Goal: Check status: Check status

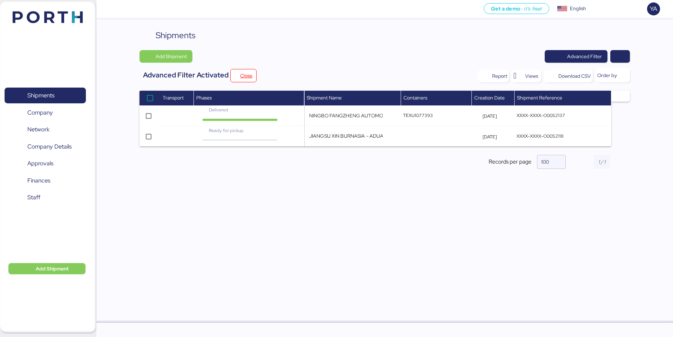
click at [460, 257] on div "Shipments Add Shipment Advanced Filter Advanced Filter Activated Close Report V…" at bounding box center [384, 176] width 577 height 294
drag, startPoint x: 642, startPoint y: 143, endPoint x: 503, endPoint y: 139, distance: 139.5
click at [502, 139] on div "Shipments Add Shipment Advanced Filter Advanced Filter Activated Close Report V…" at bounding box center [384, 176] width 577 height 294
copy div "5 XXXX-XXXX-O0052118 Shipment Name NINGBO FANGZHENG AUTOMOBILE MOULD - SMP AUTO…"
click at [620, 59] on span "button" at bounding box center [620, 57] width 8 height 10
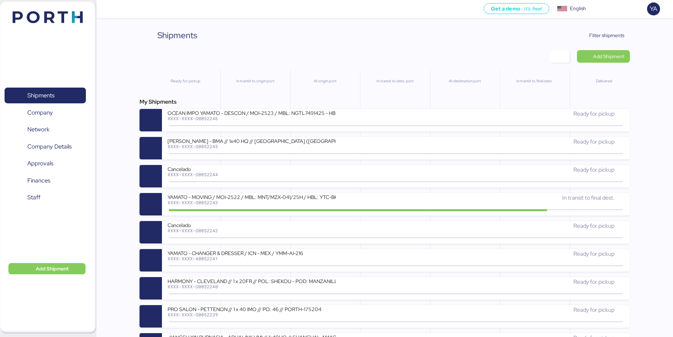
click at [596, 38] on span "Filter shipments" at bounding box center [606, 35] width 35 height 8
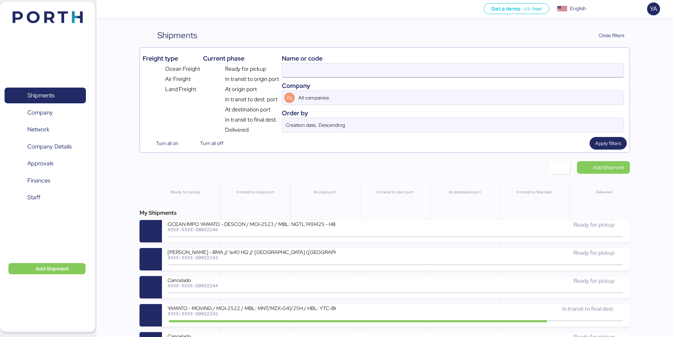
click at [533, 70] on input at bounding box center [452, 70] width 341 height 14
paste input "O0052240"
type input "O0052240"
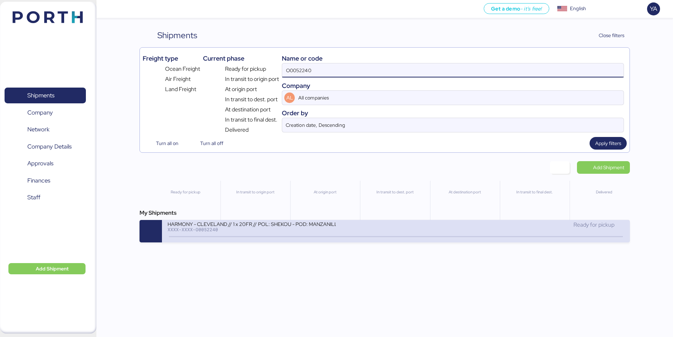
click at [384, 227] on div "HARMONY - CLEVELAND // 1 x 20FR // POL: SHEKOU - POD: MANZANILLO // HBL: HSS160…" at bounding box center [282, 228] width 228 height 15
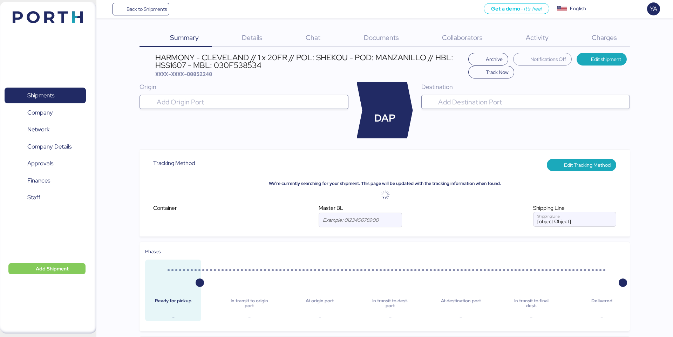
click at [604, 31] on div "Charges 0" at bounding box center [595, 38] width 68 height 18
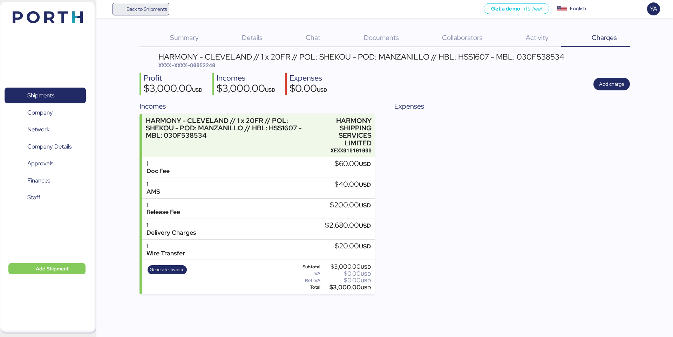
click at [149, 10] on span "Back to Shipments" at bounding box center [147, 9] width 40 height 8
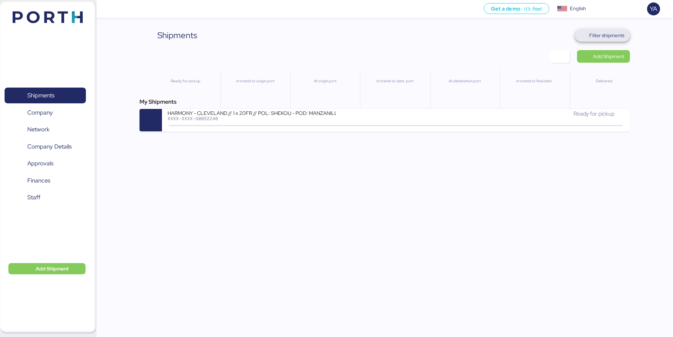
click at [591, 35] on span "Filter shipments" at bounding box center [606, 35] width 35 height 8
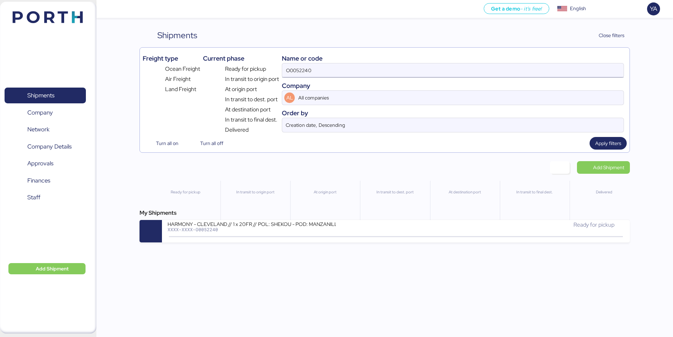
click at [505, 65] on input "O0052240" at bounding box center [452, 70] width 341 height 14
click at [505, 68] on input "O0052240" at bounding box center [452, 70] width 341 height 14
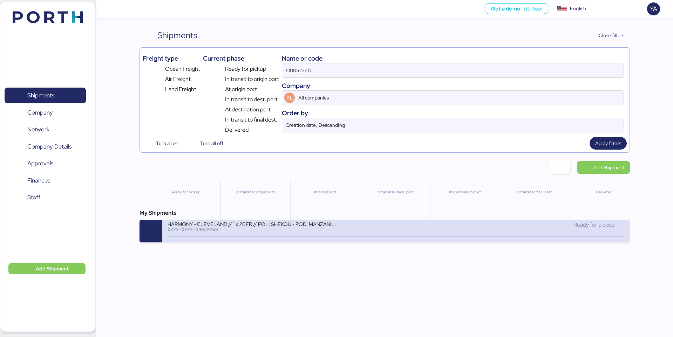
click at [395, 221] on div "HARMONY - CLEVELAND // 1 x 20FR // POL: SHEKOU - POD: MANZANILLO // HBL: HSS160…" at bounding box center [282, 228] width 228 height 15
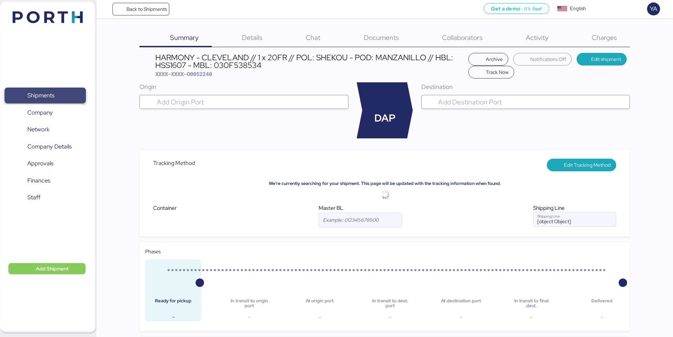
click at [54, 95] on span "Shipments" at bounding box center [40, 95] width 27 height 10
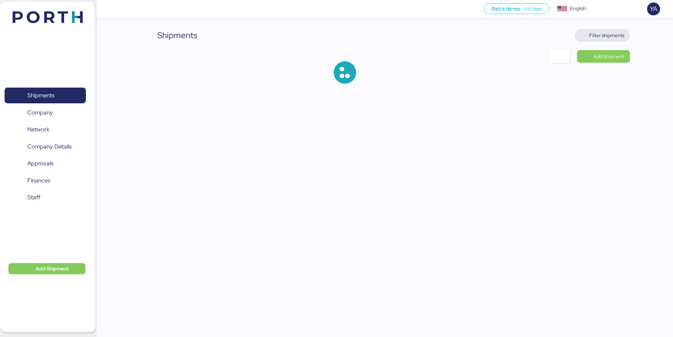
click at [596, 36] on span "Filter shipments" at bounding box center [606, 35] width 35 height 8
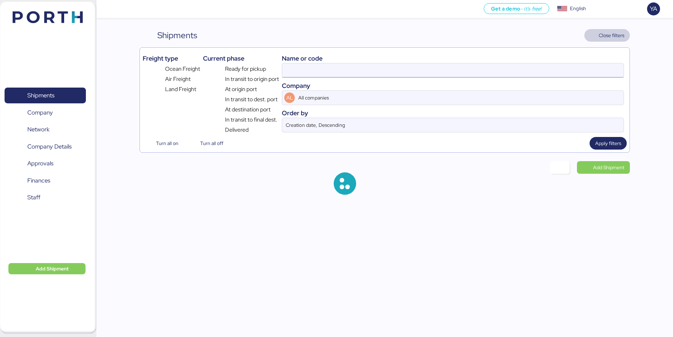
click at [520, 74] on input at bounding box center [452, 70] width 341 height 14
paste input "O0051914"
type input "O0051914"
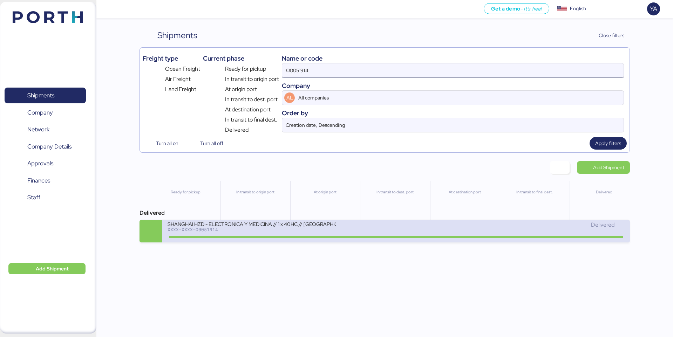
click at [337, 231] on div "SHANGHAI HZD - ELECTRONICA Y MEDICINA // 1 x 40HC // Shanghai - Manzanillo // H…" at bounding box center [282, 228] width 228 height 15
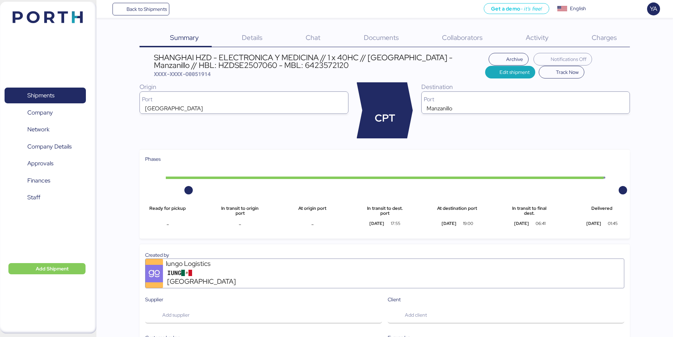
click at [605, 40] on span "Charges" at bounding box center [604, 37] width 25 height 9
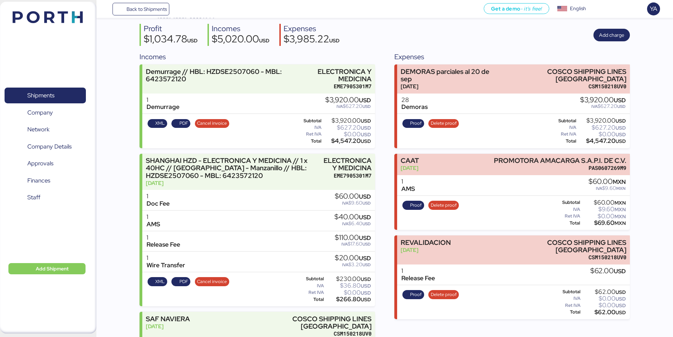
scroll to position [106, 0]
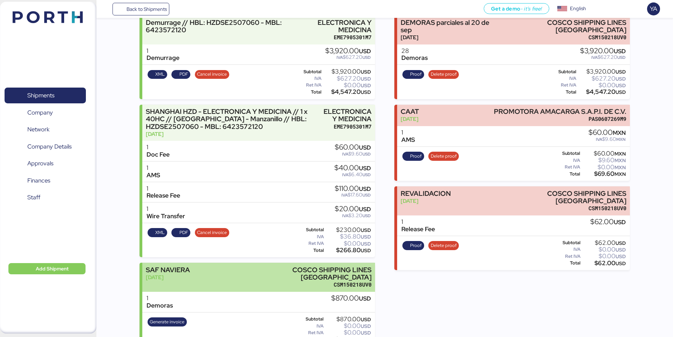
click at [277, 273] on div "SAF NAVIERA Sep 30, 2025 COSCO SHIPPING LINES MEXICO CSM150218UV0" at bounding box center [258, 277] width 232 height 29
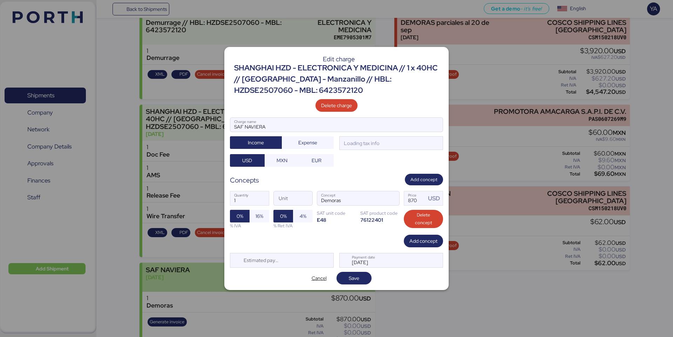
scroll to position [0, 0]
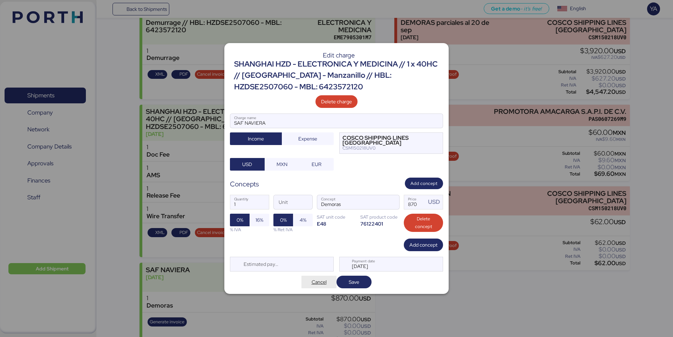
click at [315, 284] on span "Cancel" at bounding box center [319, 282] width 15 height 8
